Goal: Transaction & Acquisition: Download file/media

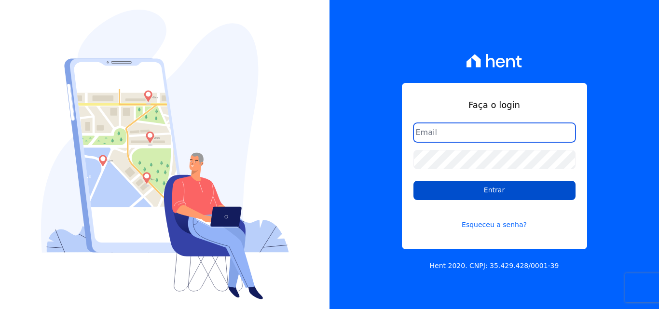
type input "[EMAIL_ADDRESS][DOMAIN_NAME]"
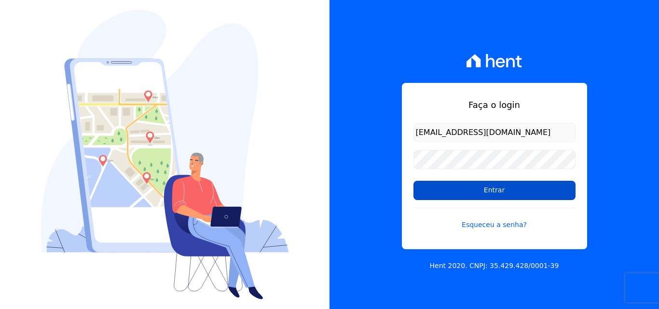
click at [536, 187] on input "Entrar" at bounding box center [495, 190] width 162 height 19
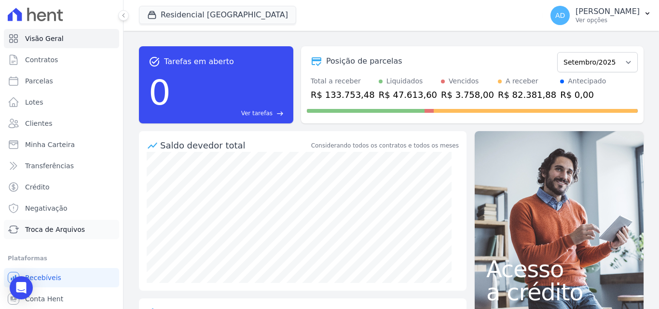
click at [57, 231] on span "Troca de Arquivos" at bounding box center [55, 230] width 60 height 10
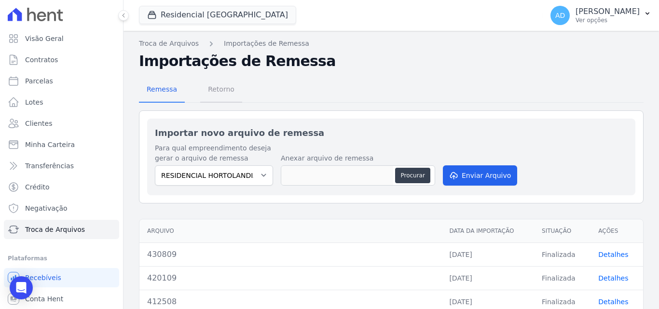
click at [218, 90] on span "Retorno" at bounding box center [221, 89] width 38 height 19
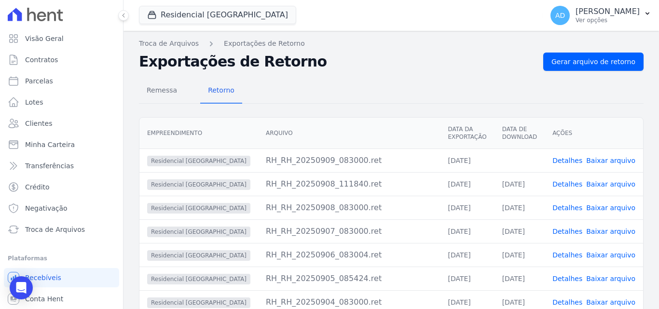
click at [610, 164] on link "Baixar arquivo" at bounding box center [611, 161] width 49 height 8
